Goal: Task Accomplishment & Management: Use online tool/utility

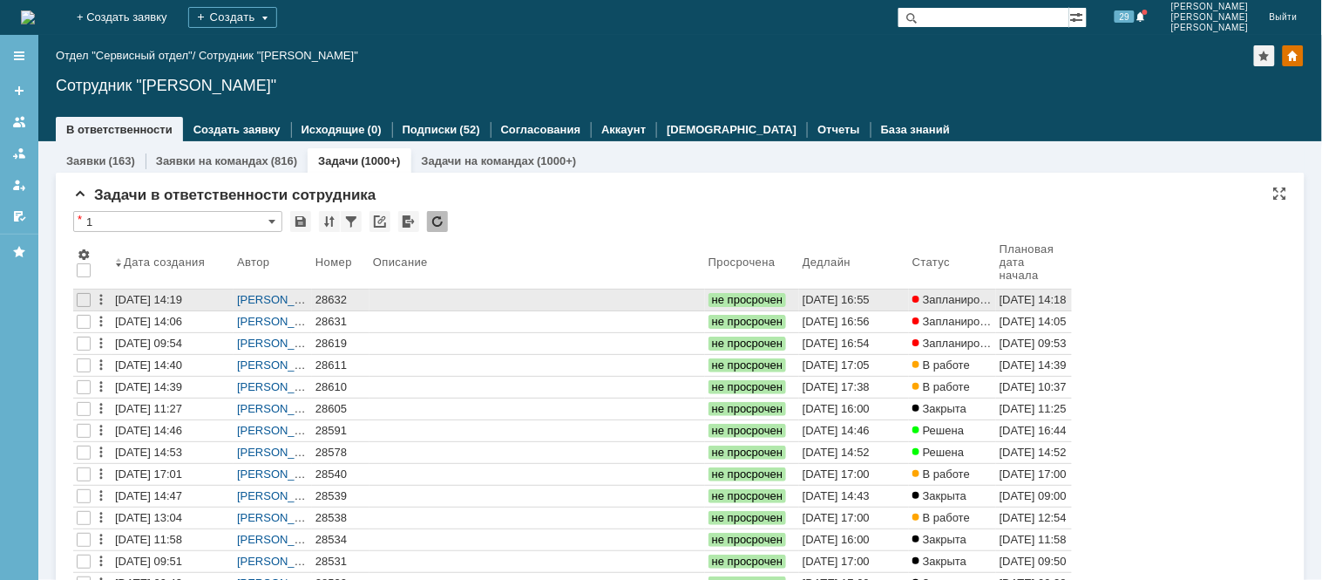
click at [326, 295] on div "28632" at bounding box center [341, 300] width 51 height 14
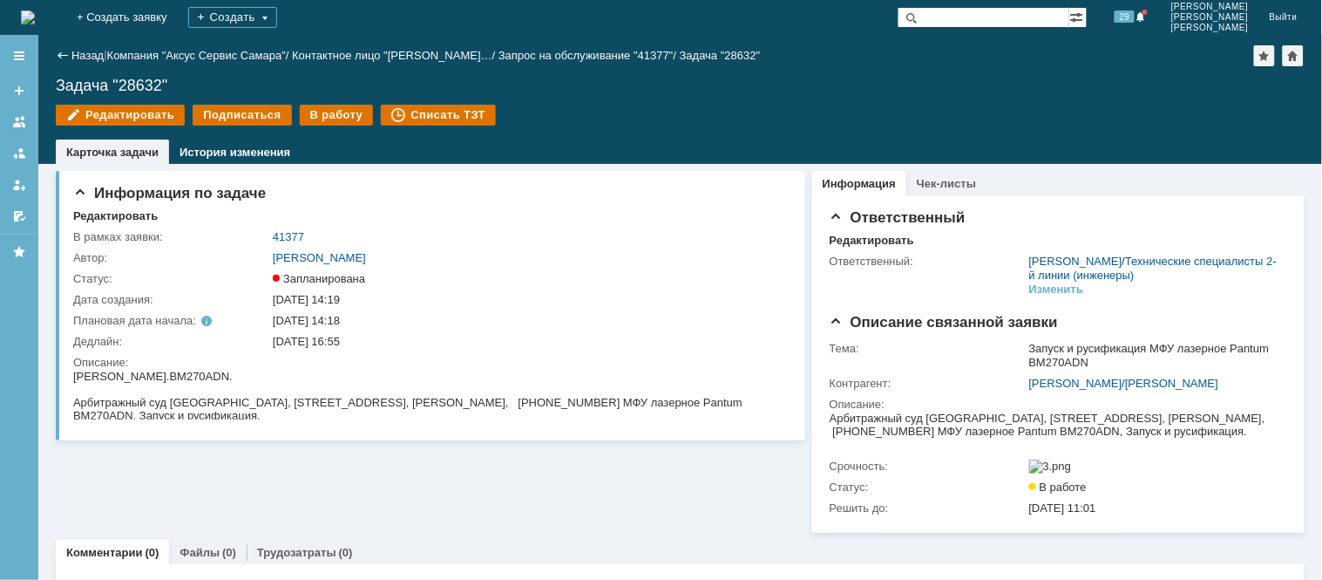
click at [340, 127] on div "Редактировать Подписаться В работу Списать ТЗТ" at bounding box center [680, 123] width 1249 height 37
click at [343, 119] on div "В работу" at bounding box center [337, 115] width 74 height 21
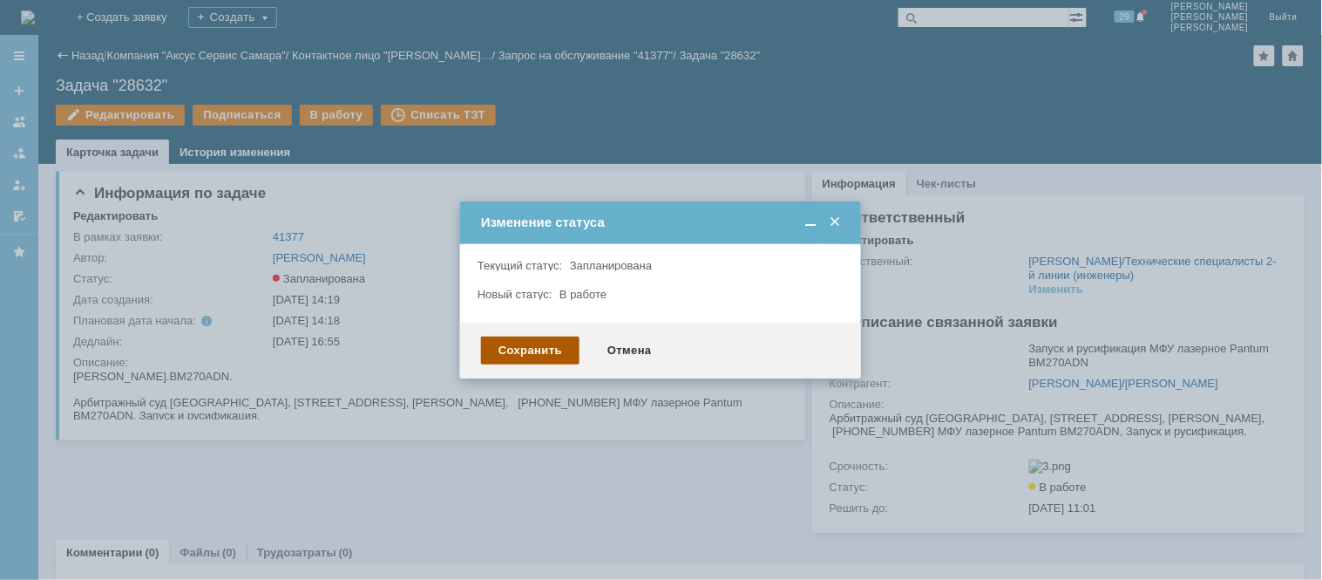
click at [540, 345] on div "Сохранить" at bounding box center [530, 350] width 99 height 28
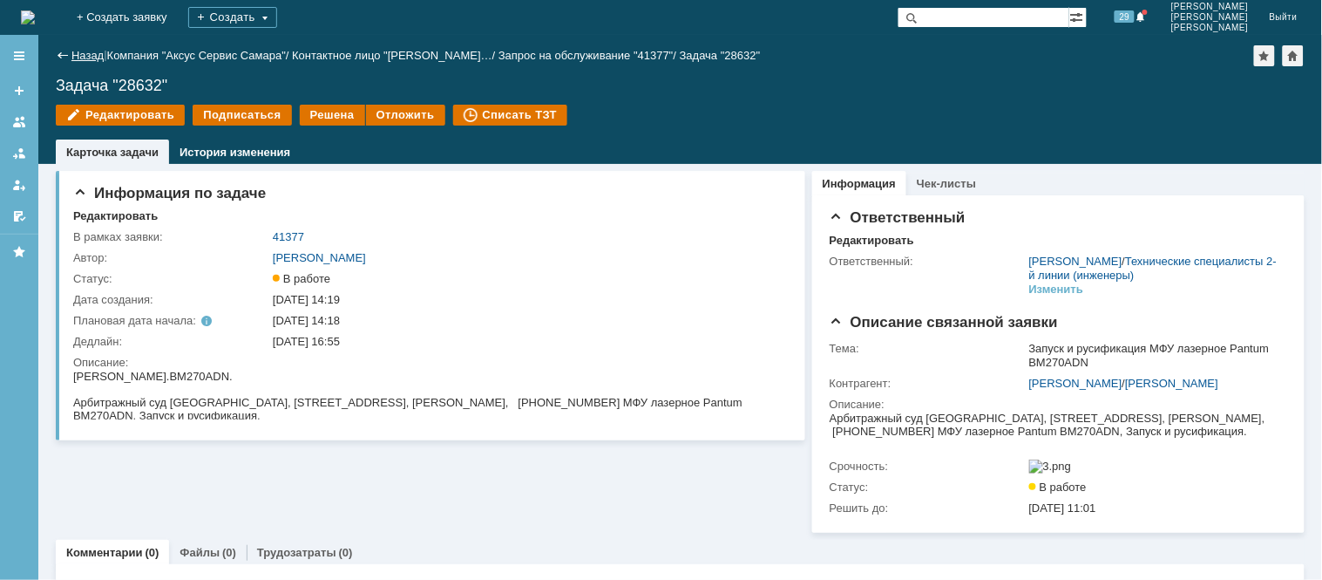
click at [76, 58] on link "Назад" at bounding box center [87, 55] width 32 height 13
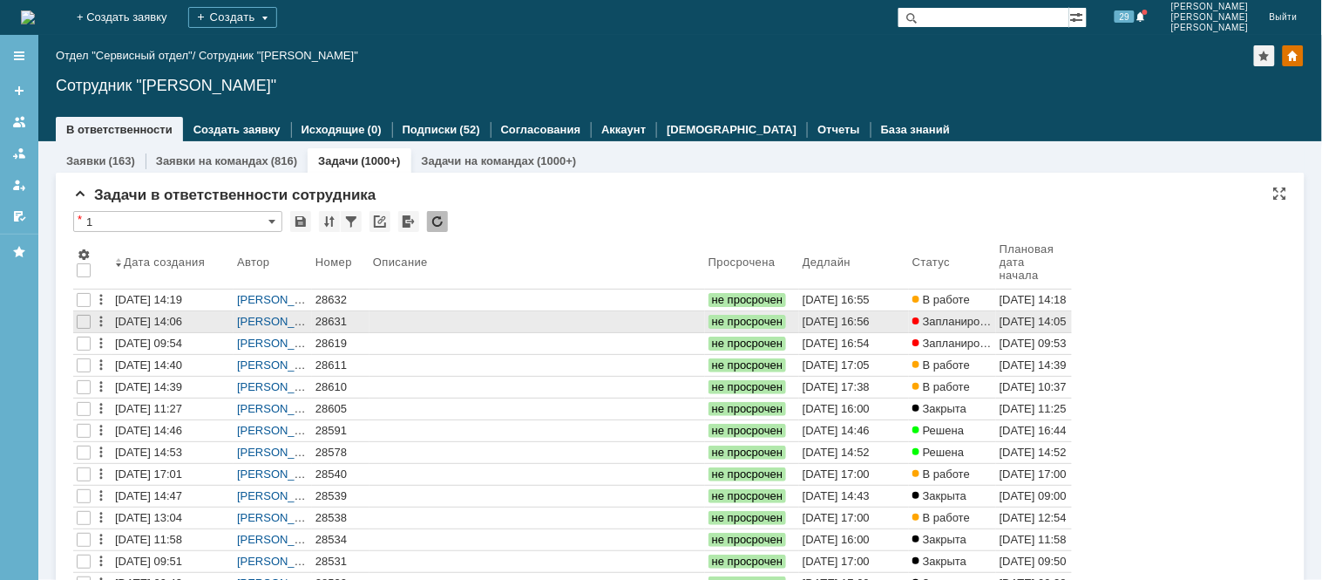
click at [336, 323] on div "28631" at bounding box center [341, 322] width 51 height 14
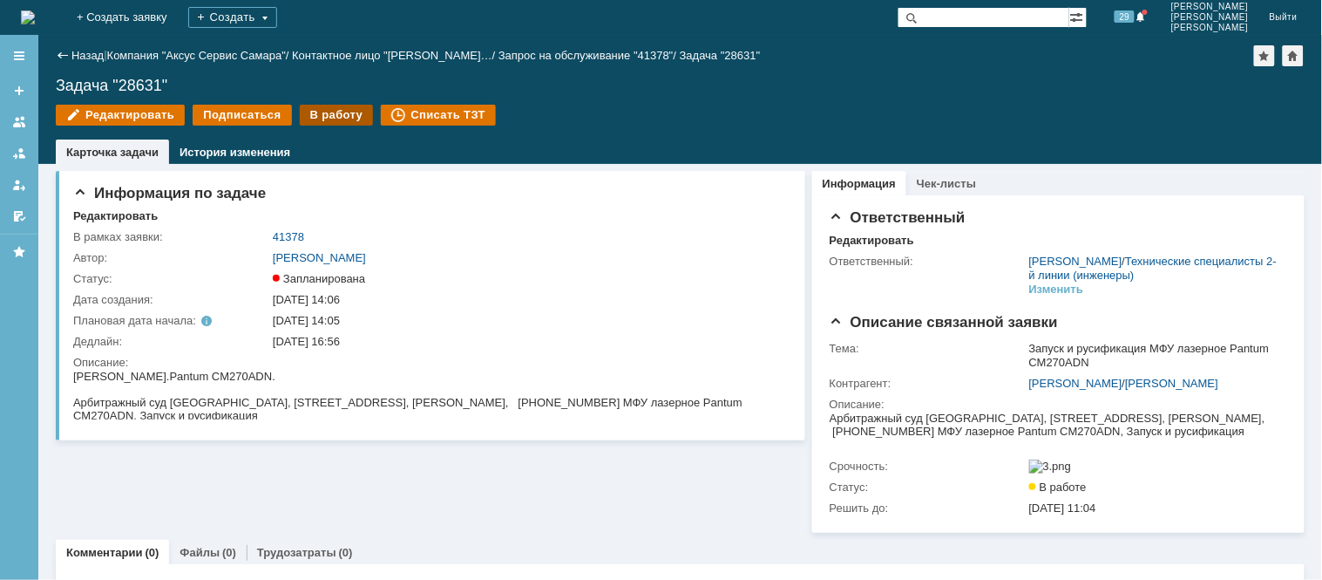
click at [336, 119] on div "В работу" at bounding box center [337, 115] width 74 height 21
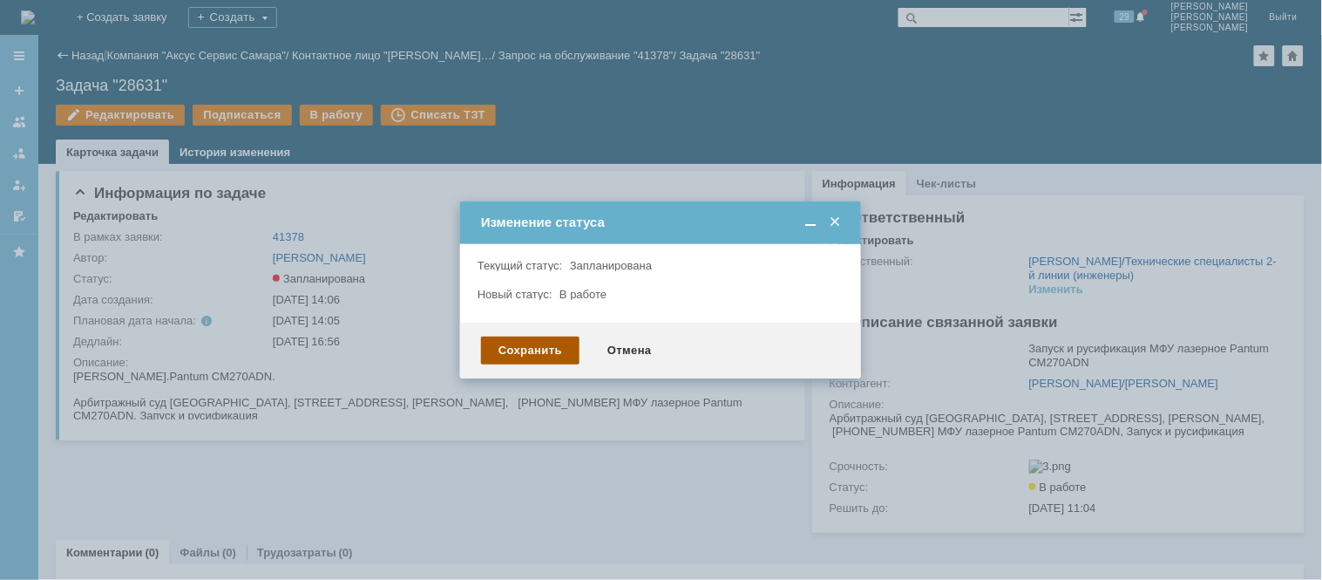
click at [546, 352] on div "Сохранить" at bounding box center [530, 350] width 99 height 28
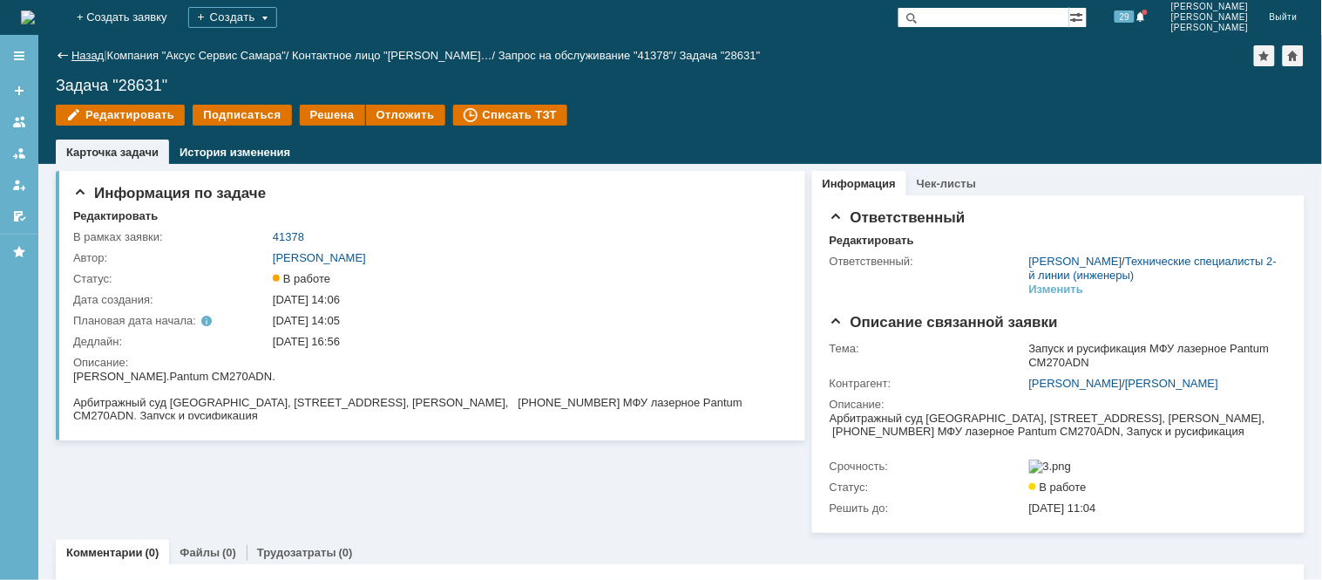
click at [76, 50] on link "Назад" at bounding box center [87, 55] width 32 height 13
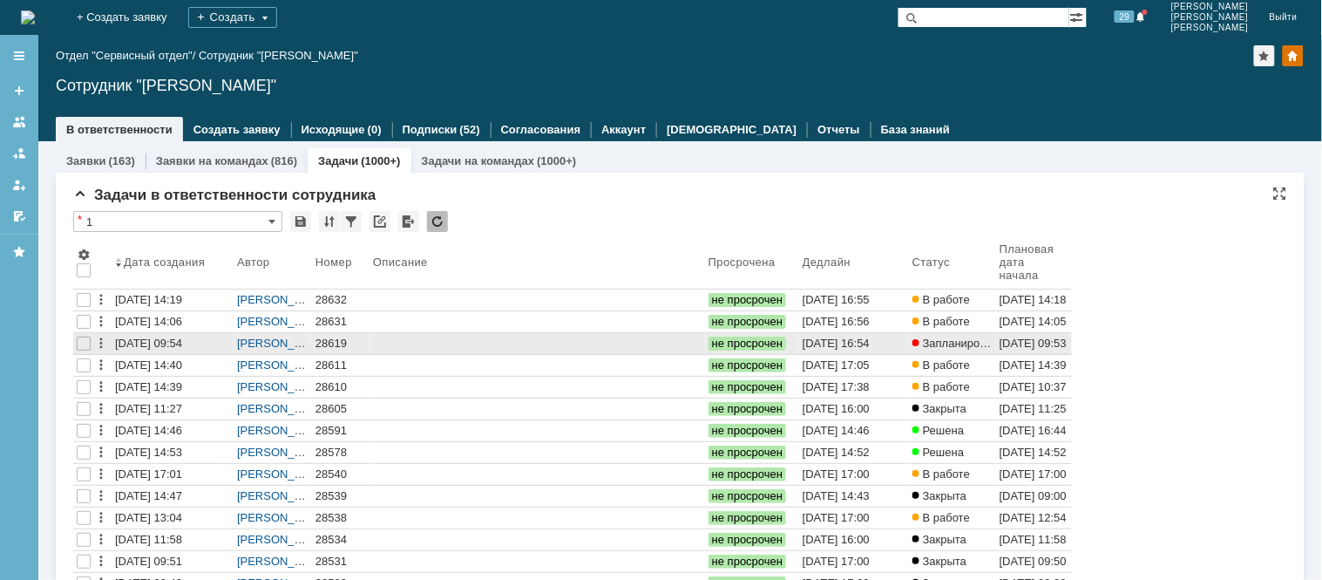
click at [334, 338] on div "28619" at bounding box center [341, 343] width 51 height 14
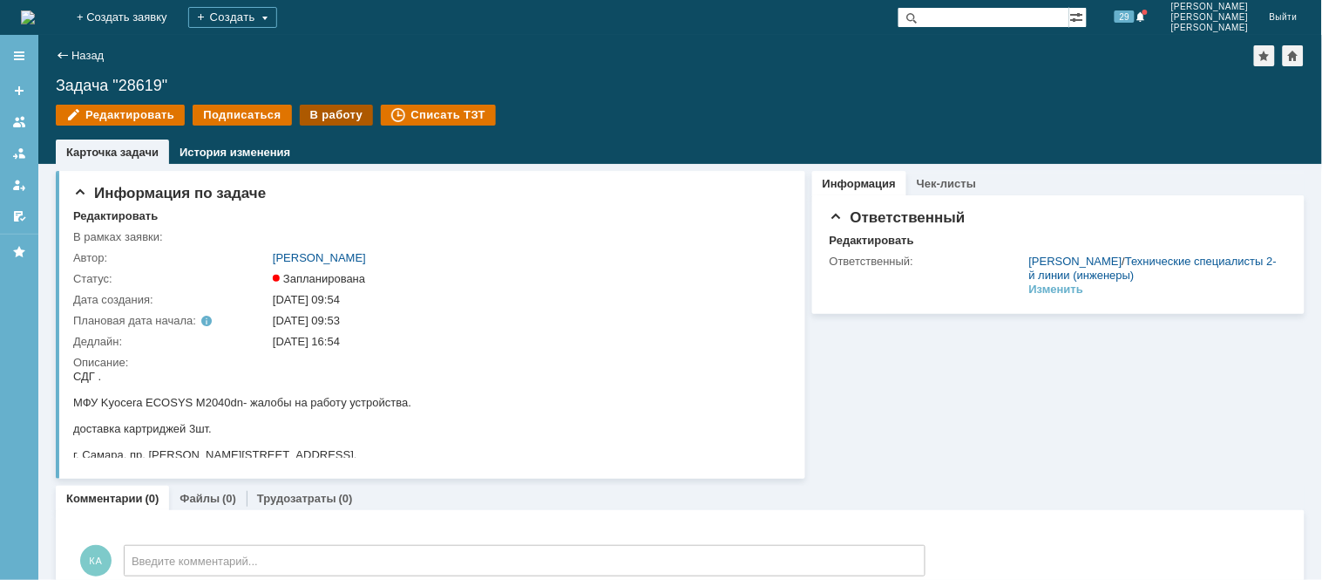
click at [341, 117] on div "В работу" at bounding box center [337, 115] width 74 height 21
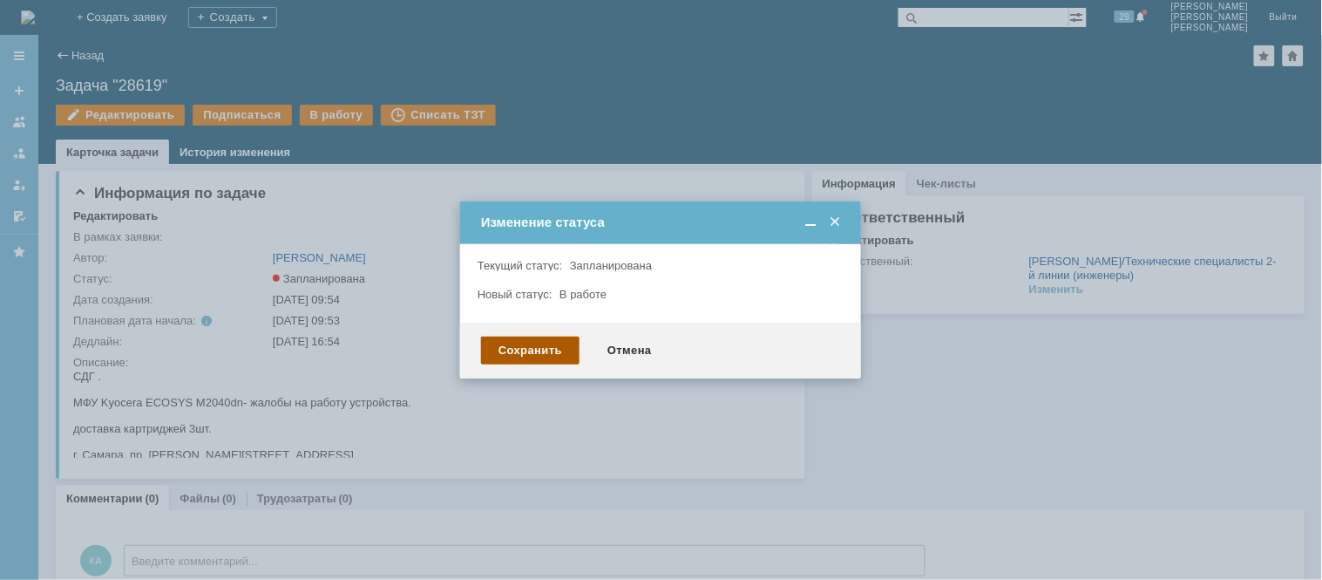
click at [543, 350] on div "Сохранить" at bounding box center [530, 350] width 99 height 28
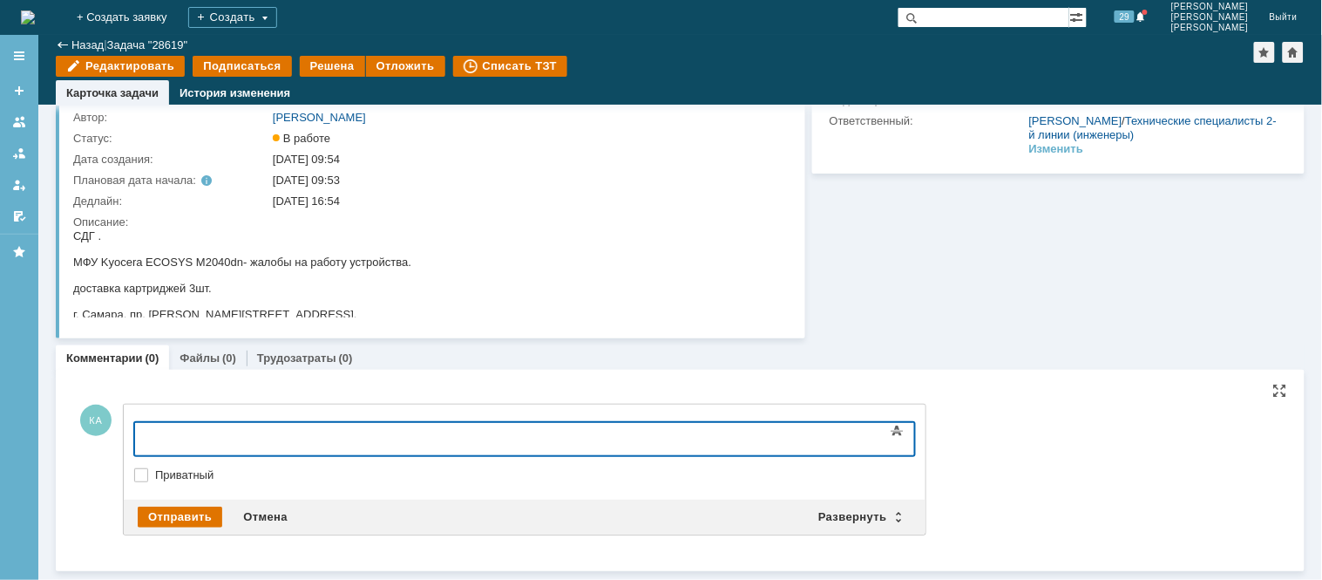
scroll to position [75, 0]
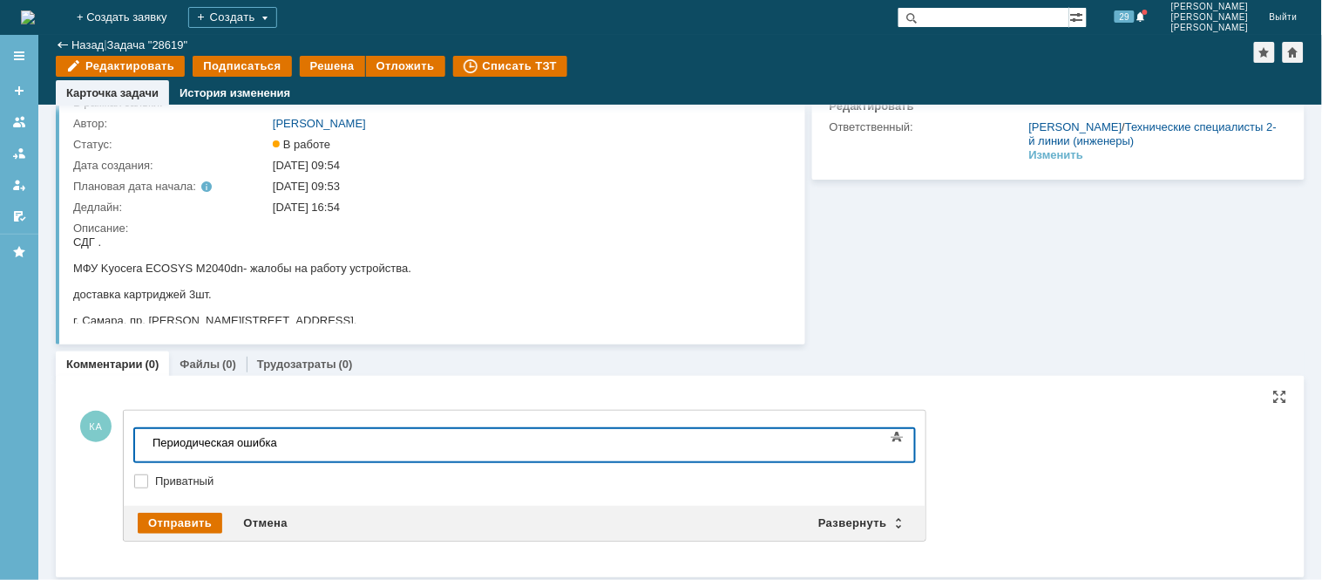
click at [309, 446] on div "Периодическая ошибка" at bounding box center [276, 441] width 248 height 13
click at [399, 437] on div "Периодическая ошибка С7990 -восстановление драм картриджа, очистка отсека отраб…" at bounding box center [276, 454] width 248 height 39
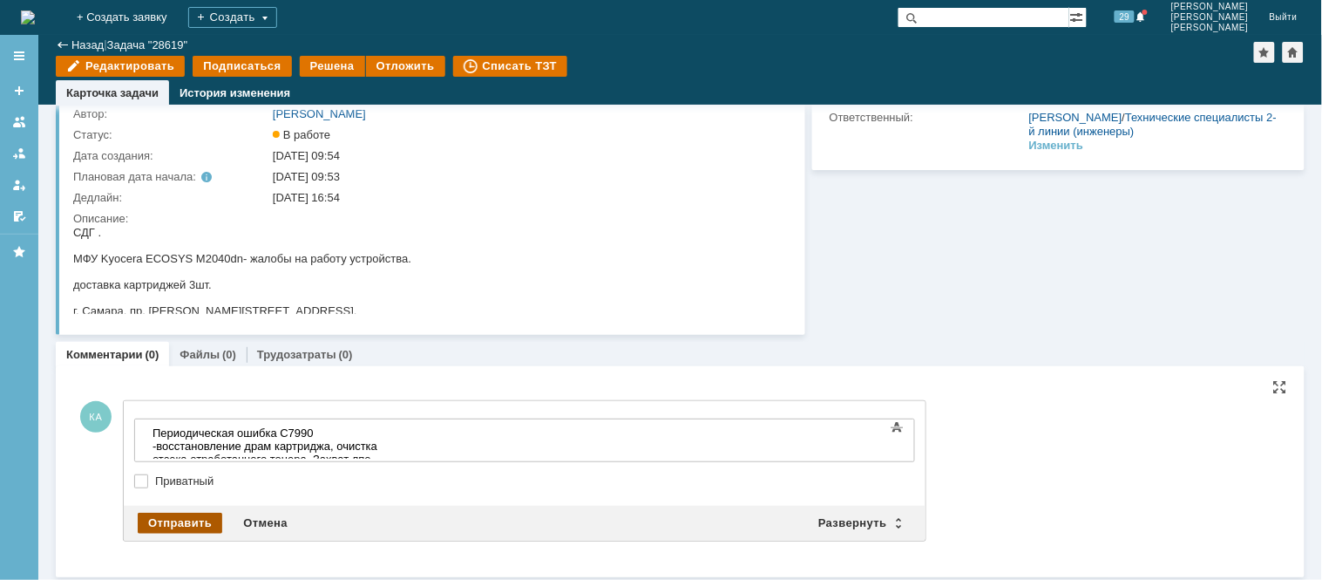
click at [190, 520] on div "Отправить" at bounding box center [180, 523] width 85 height 21
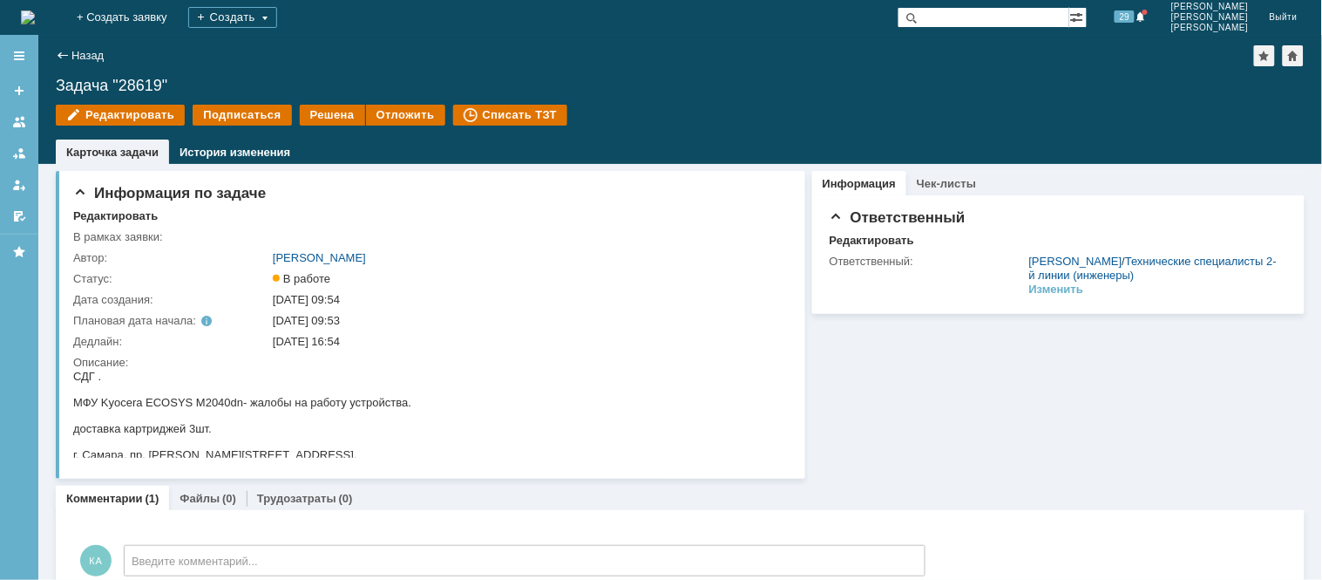
scroll to position [0, 0]
click at [328, 109] on div "Решена" at bounding box center [332, 115] width 65 height 21
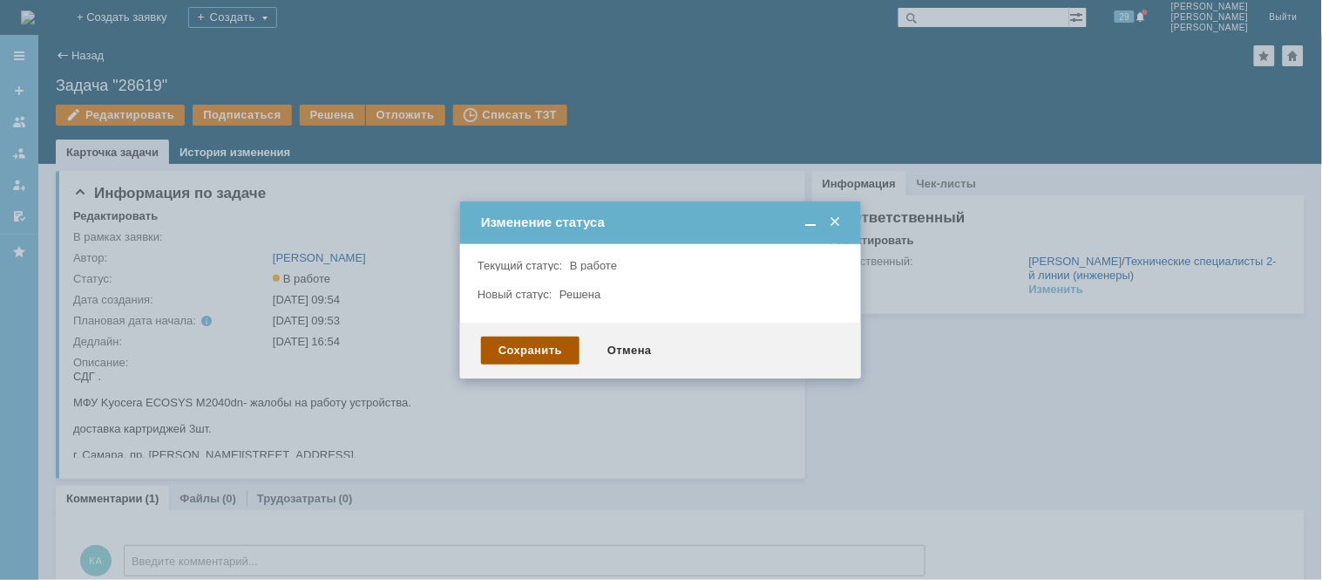
click at [554, 342] on div "Сохранить" at bounding box center [530, 350] width 99 height 28
